Goal: Transaction & Acquisition: Download file/media

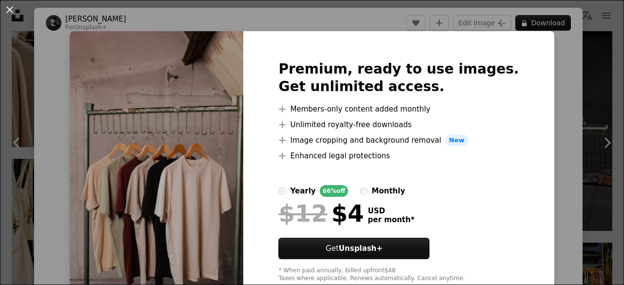
scroll to position [22, 0]
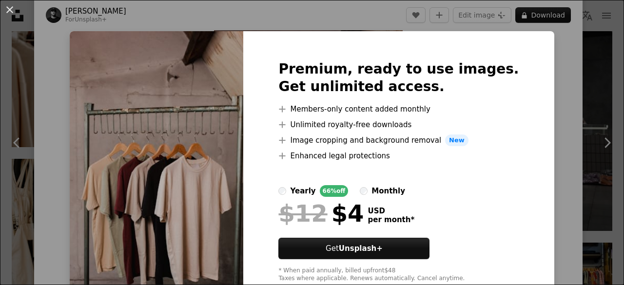
click at [608, 165] on div "An X shape Premium, ready to use images. Get unlimited access. A plus sign Memb…" at bounding box center [312, 142] width 624 height 285
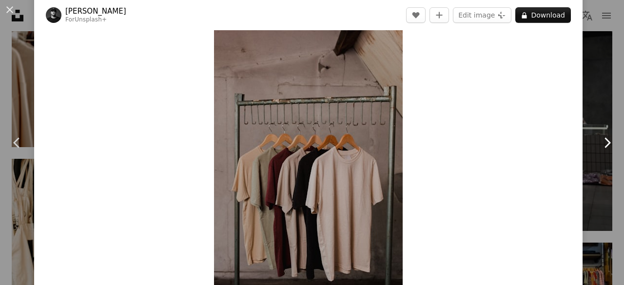
click at [599, 143] on icon "Chevron right" at bounding box center [607, 143] width 16 height 16
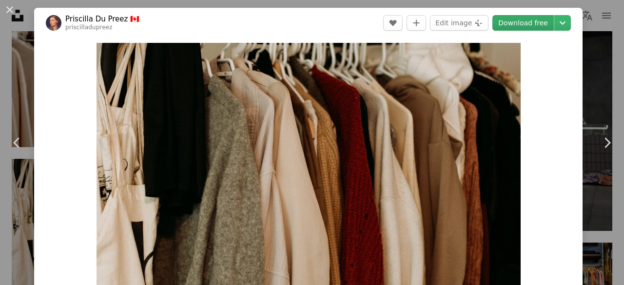
click at [520, 15] on link "Download free" at bounding box center [522, 23] width 61 height 16
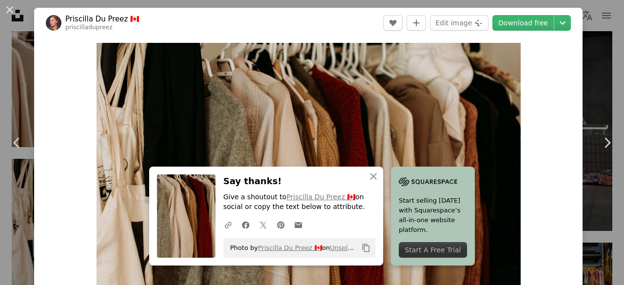
click at [549, 240] on div "Zoom in" at bounding box center [308, 184] width 548 height 292
click at [510, 23] on link "Download free" at bounding box center [522, 23] width 61 height 16
